Goal: Transaction & Acquisition: Obtain resource

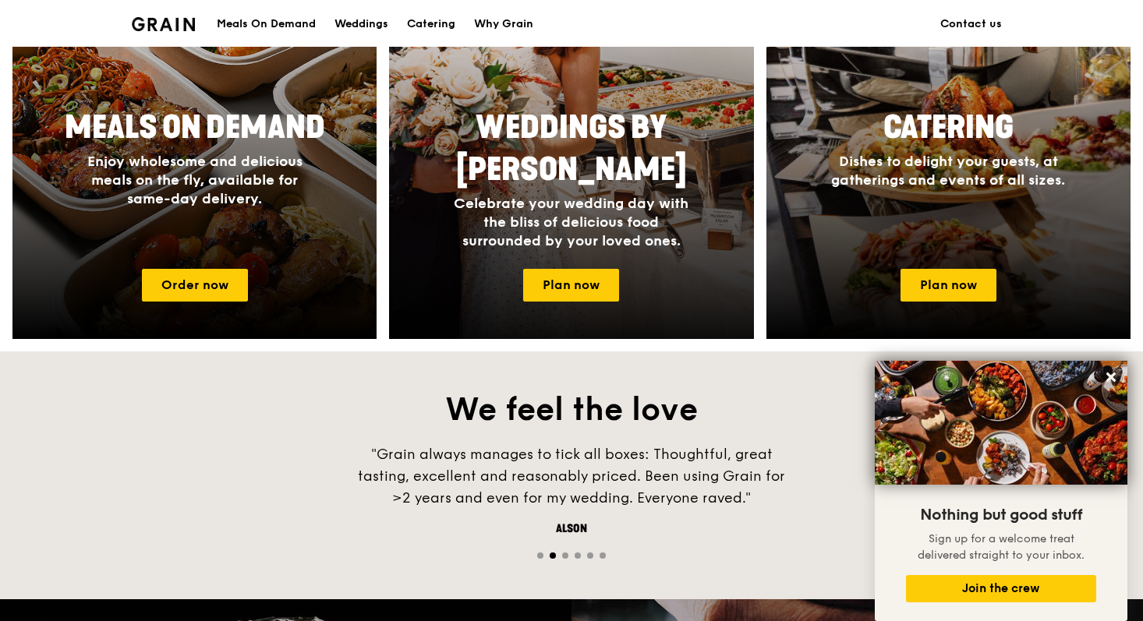
scroll to position [749, 0]
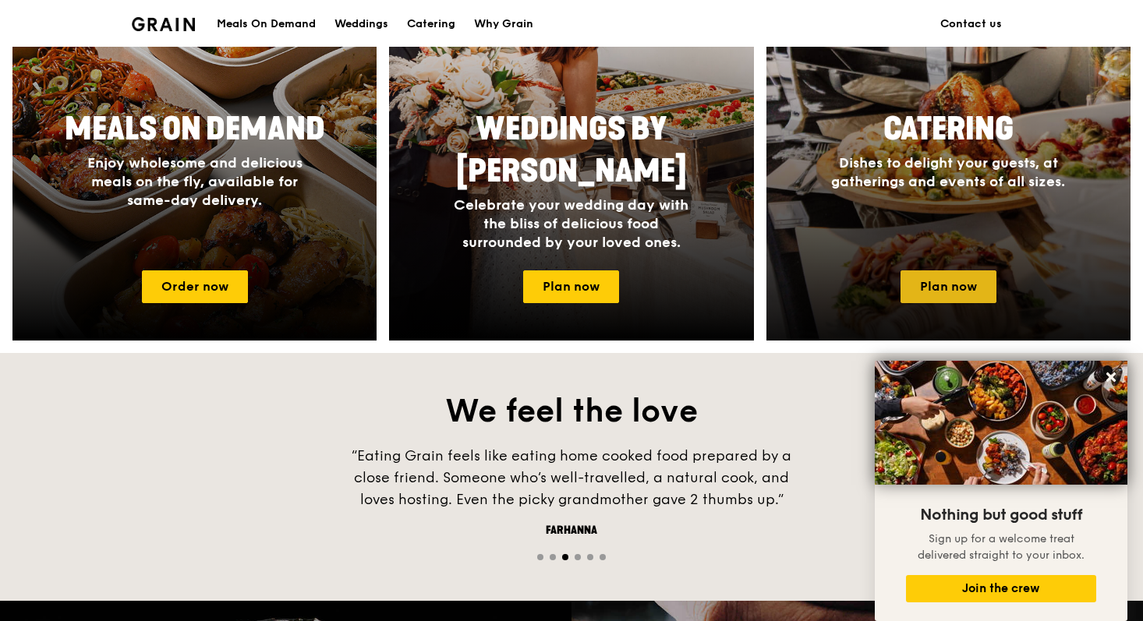
click at [946, 276] on link "Plan now" at bounding box center [948, 287] width 96 height 33
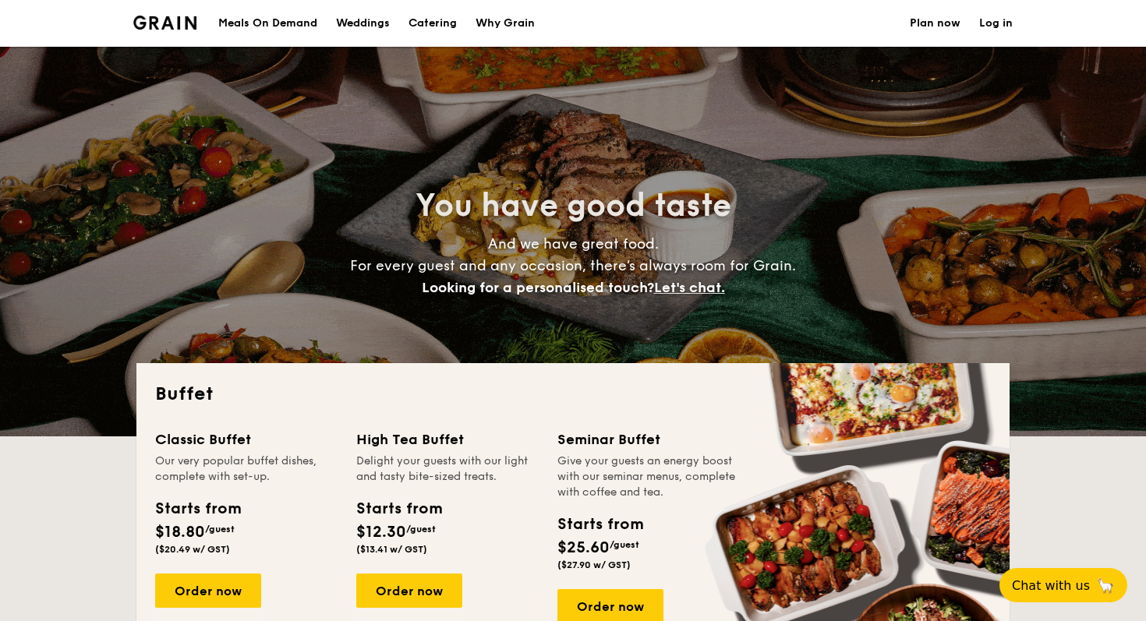
select select
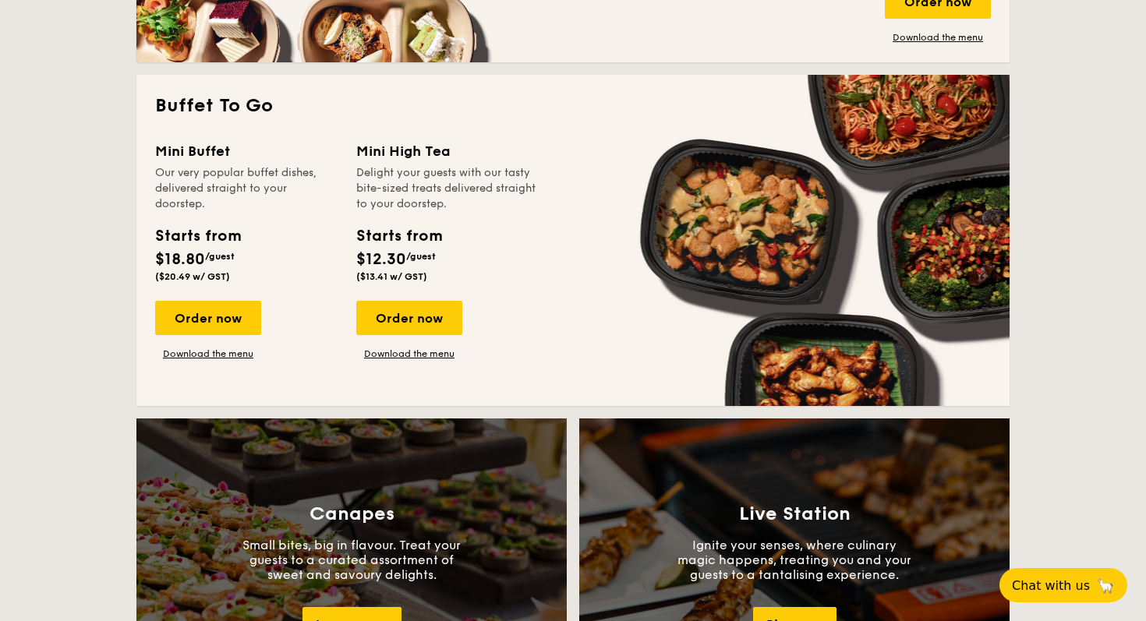
scroll to position [978, 0]
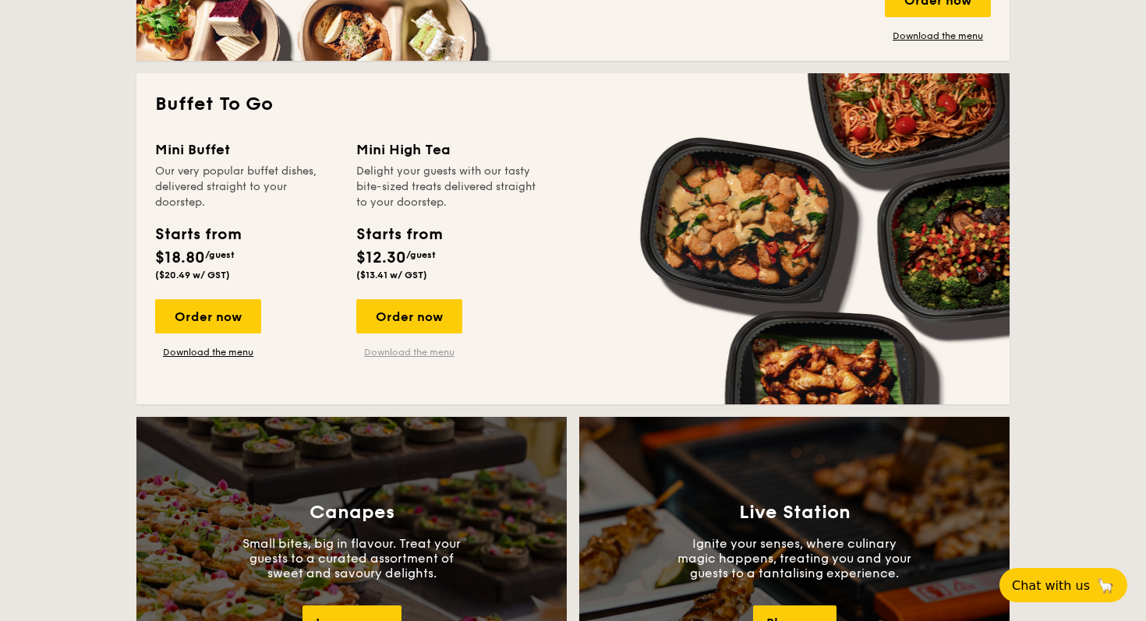
click at [408, 348] on link "Download the menu" at bounding box center [409, 352] width 106 height 12
click at [215, 351] on link "Download the menu" at bounding box center [208, 352] width 106 height 12
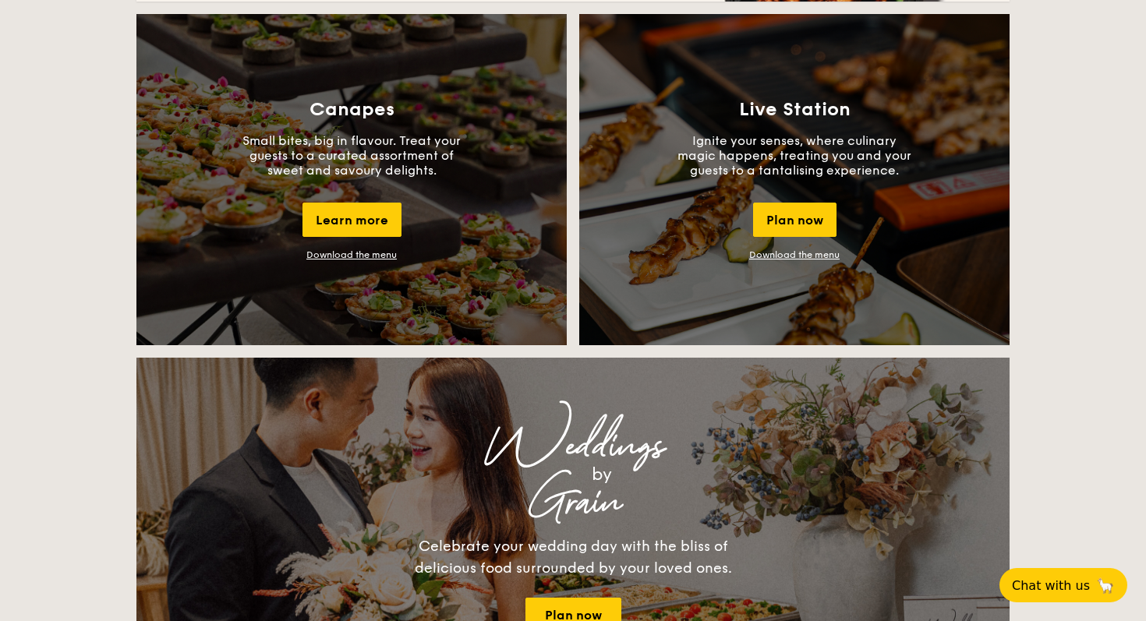
scroll to position [1287, 0]
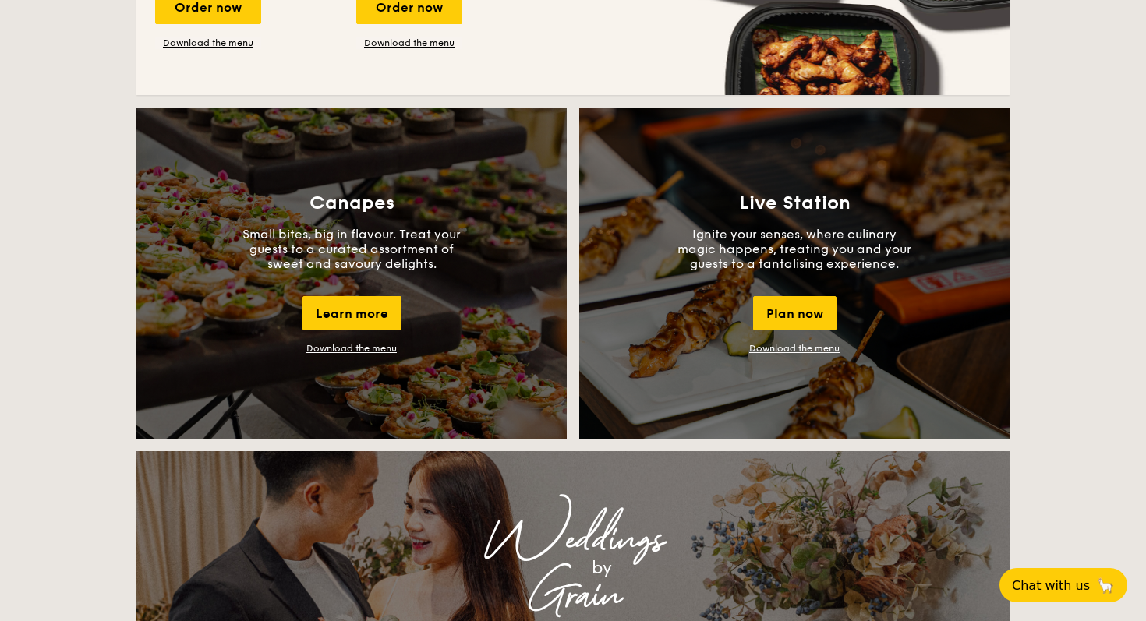
click at [335, 351] on link "Download the menu" at bounding box center [351, 348] width 90 height 11
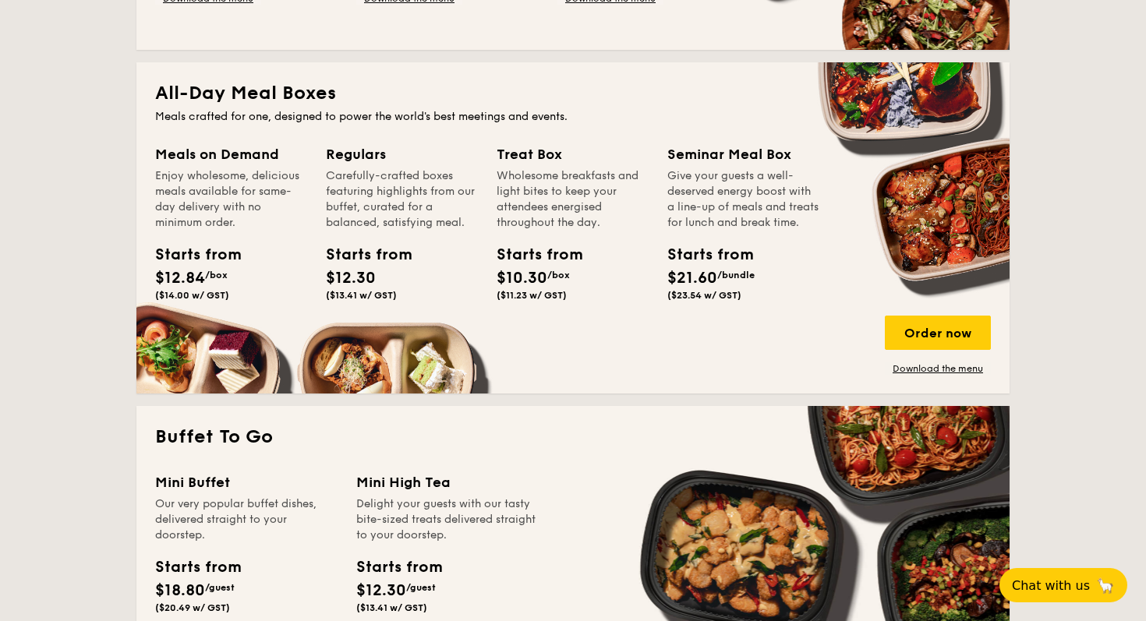
scroll to position [601, 0]
